Goal: Task Accomplishment & Management: Use online tool/utility

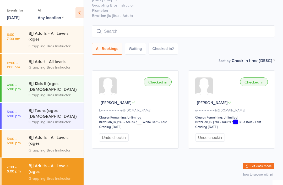
click at [41, 163] on div "BJJ Adults - All Levels (ages [DEMOGRAPHIC_DATA]+)" at bounding box center [54, 169] width 51 height 13
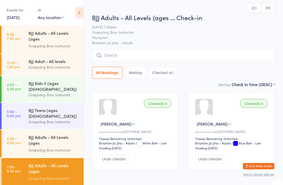
click at [119, 52] on input "search" at bounding box center [183, 56] width 183 height 12
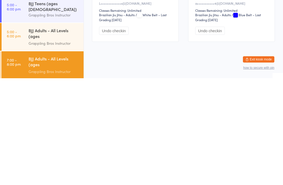
scroll to position [14, 0]
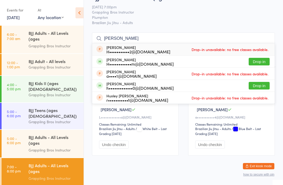
type input "[PERSON_NAME]"
click at [257, 61] on button "Drop in" at bounding box center [259, 62] width 21 height 8
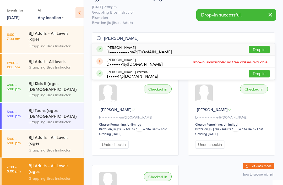
type input "[PERSON_NAME]"
click at [257, 48] on button "Drop in" at bounding box center [259, 50] width 21 height 8
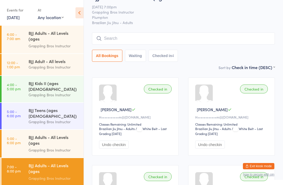
click at [226, 45] on input "search" at bounding box center [183, 39] width 183 height 12
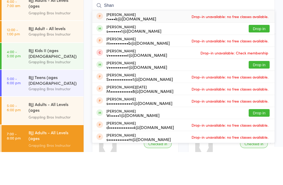
type input "Shan"
click at [264, 58] on button "Drop in" at bounding box center [259, 62] width 21 height 8
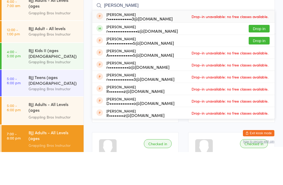
type input "[PERSON_NAME]"
click at [263, 58] on button "Drop in" at bounding box center [259, 62] width 21 height 8
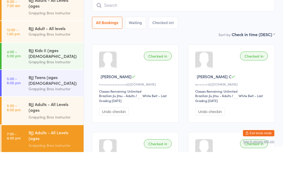
scroll to position [47, 0]
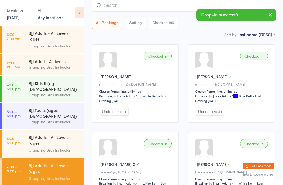
click at [271, 14] on icon "button" at bounding box center [271, 15] width 6 height 7
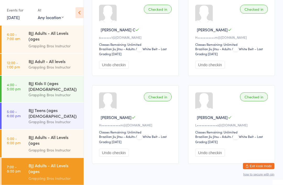
scroll to position [188, 0]
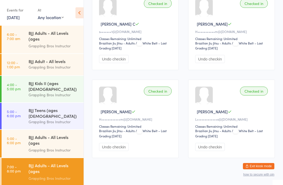
click at [232, 129] on div "Classes Remaining: Unlimited" at bounding box center [232, 126] width 74 height 4
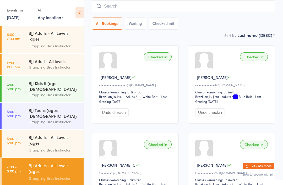
scroll to position [47, 0]
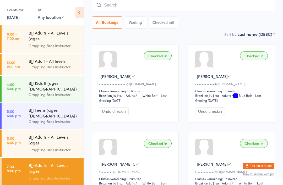
click at [228, 87] on div "a•••••••••••4@[DOMAIN_NAME]" at bounding box center [232, 84] width 74 height 4
click at [225, 87] on div "a•••••••••••4@[DOMAIN_NAME]" at bounding box center [232, 84] width 74 height 4
click at [221, 87] on div "a•••••••••••4@[DOMAIN_NAME]" at bounding box center [232, 84] width 74 height 4
click at [200, 66] on div at bounding box center [204, 61] width 18 height 18
click at [183, 7] on input "search" at bounding box center [183, 5] width 183 height 12
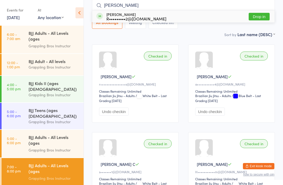
type input "[PERSON_NAME]"
click at [260, 17] on button "Drop in" at bounding box center [259, 17] width 21 height 8
